Goal: Register for event/course

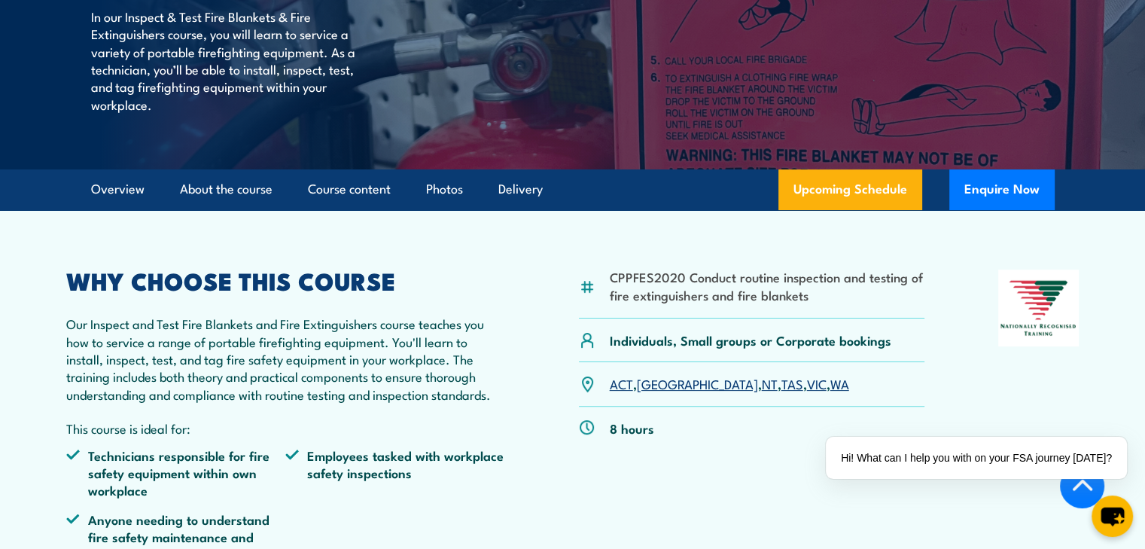
scroll to position [301, 0]
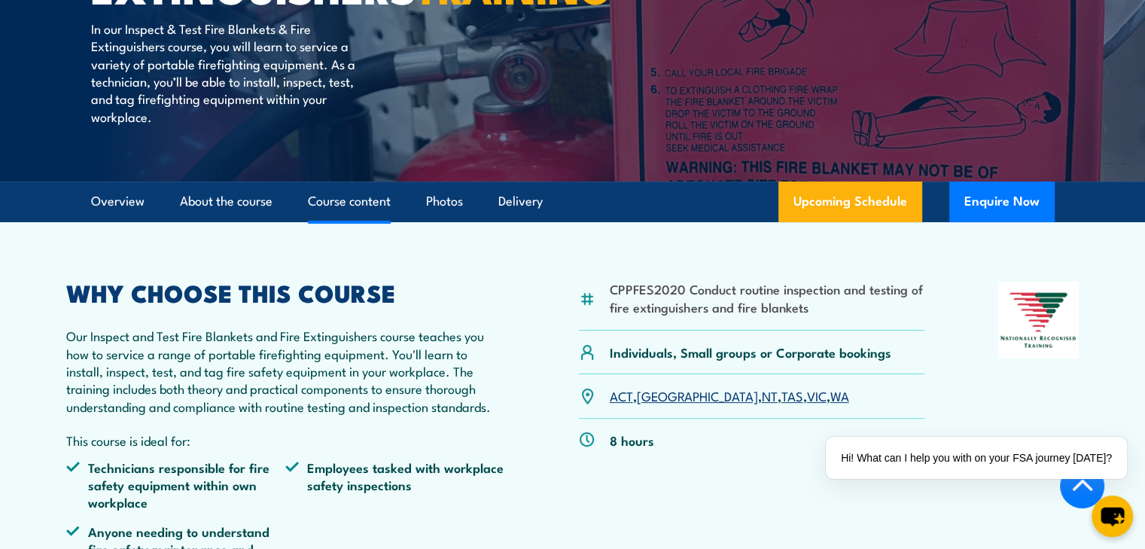
click at [369, 221] on link "Course content" at bounding box center [349, 201] width 83 height 40
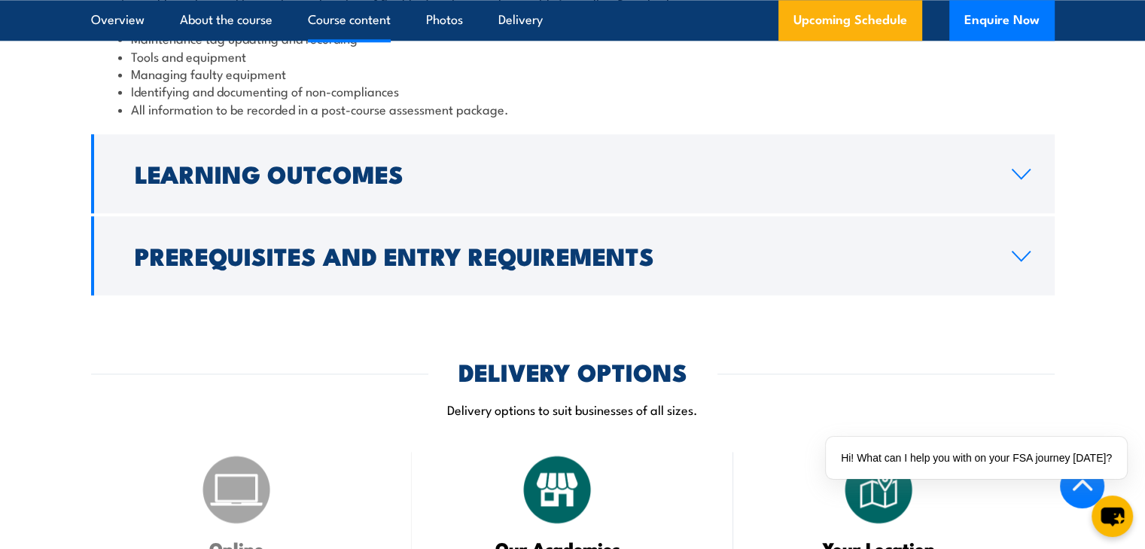
scroll to position [1806, 0]
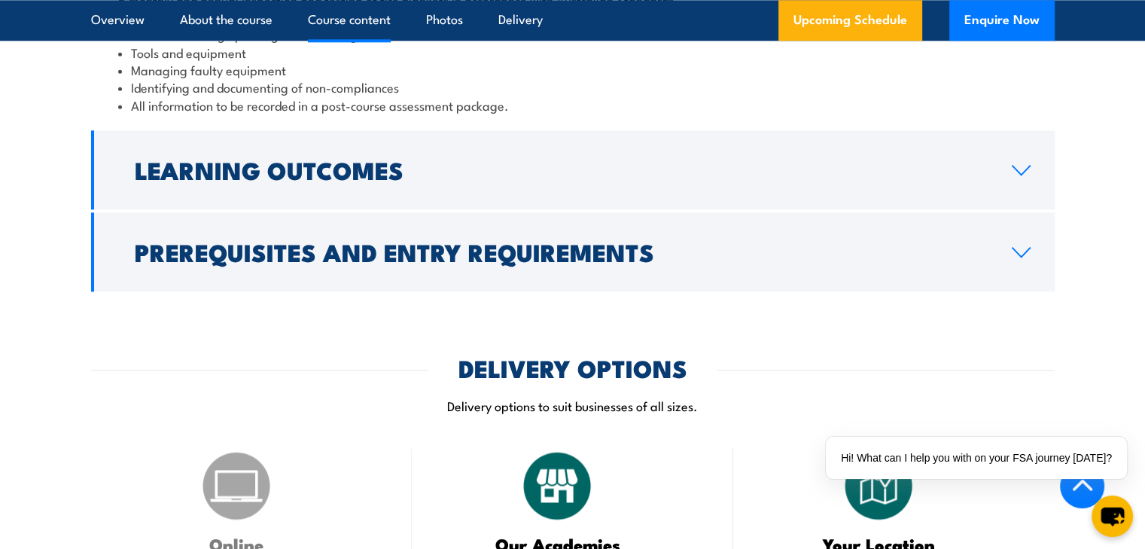
click at [1016, 257] on icon at bounding box center [1021, 252] width 17 height 9
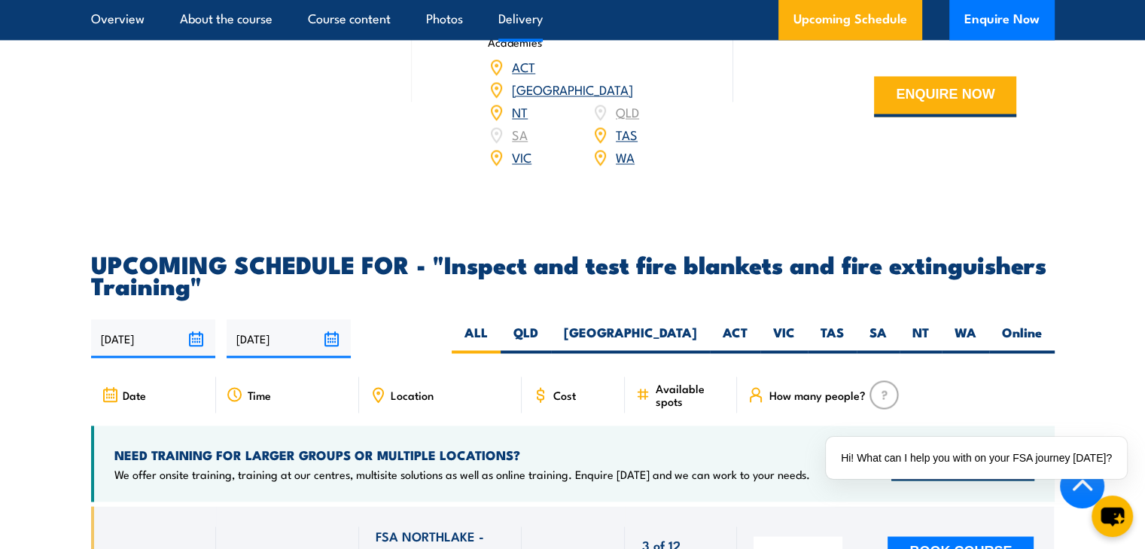
scroll to position [2526, 0]
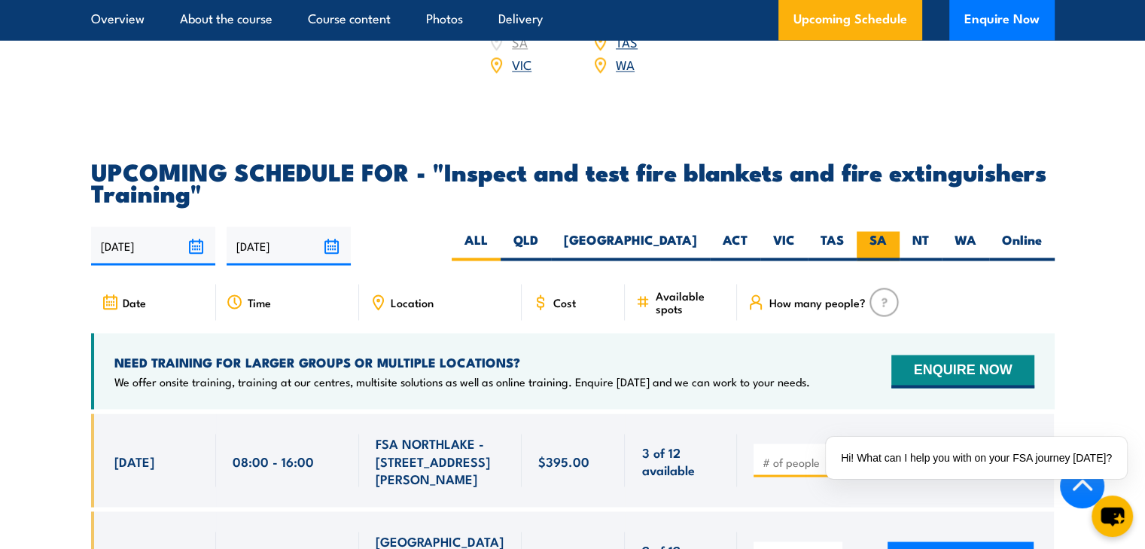
click at [874, 260] on label "SA" at bounding box center [878, 245] width 43 height 29
click at [887, 241] on input "SA" at bounding box center [892, 236] width 10 height 10
radio input "true"
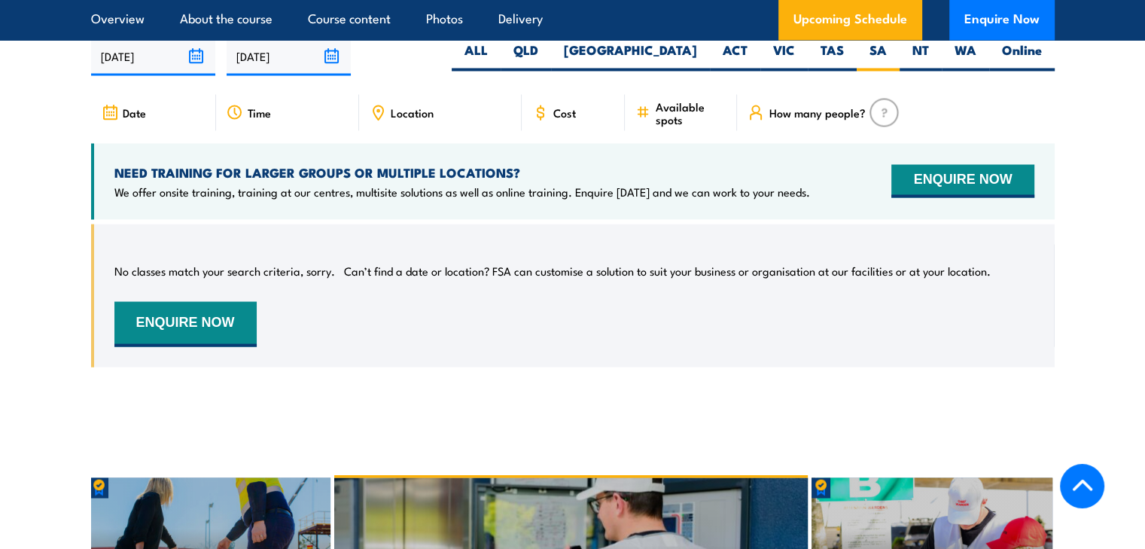
scroll to position [2795, 0]
